Goal: Task Accomplishment & Management: Manage account settings

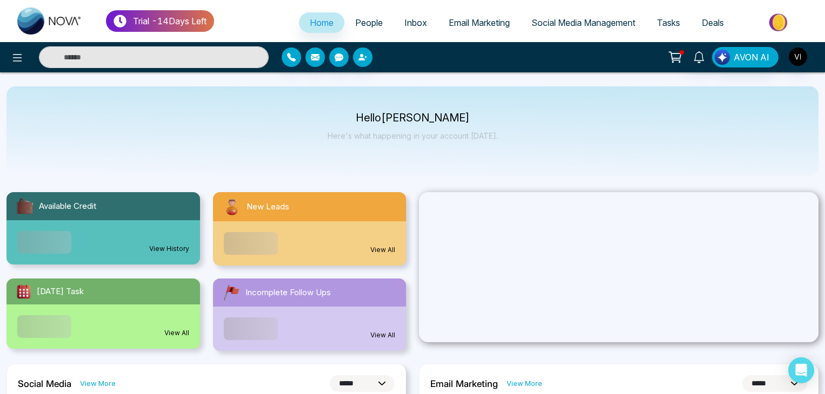
select select "*"
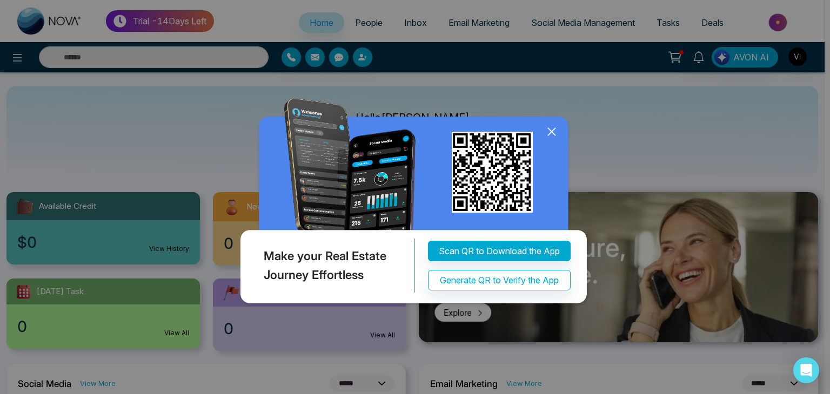
click at [551, 133] on icon at bounding box center [552, 132] width 16 height 16
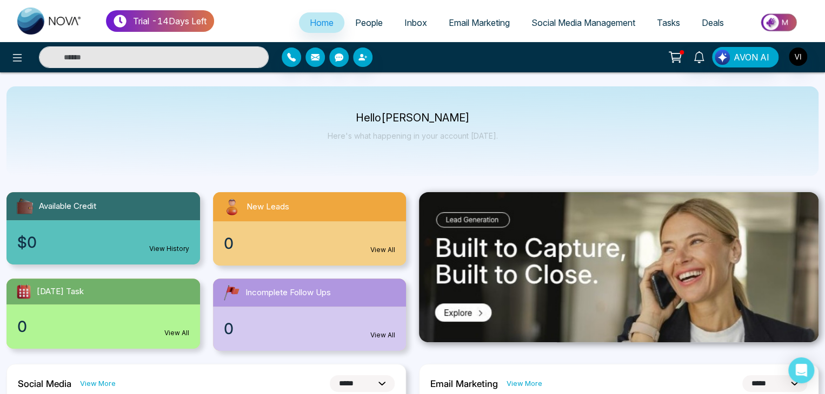
click at [800, 50] on img "button" at bounding box center [797, 57] width 18 height 18
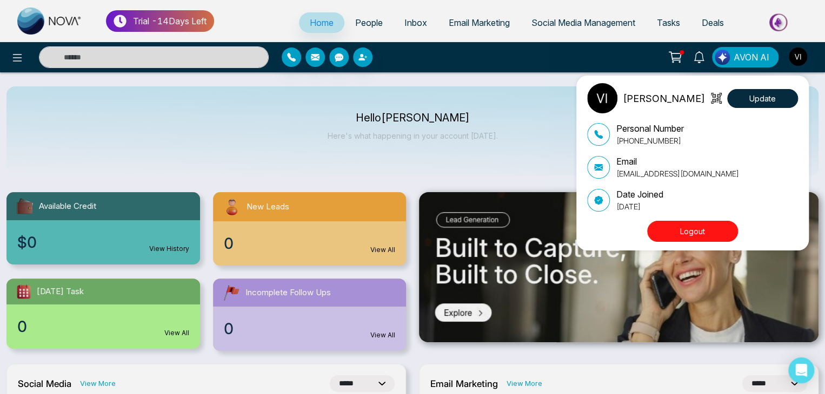
click at [670, 236] on button "Logout" at bounding box center [692, 231] width 91 height 21
